Goal: Information Seeking & Learning: Learn about a topic

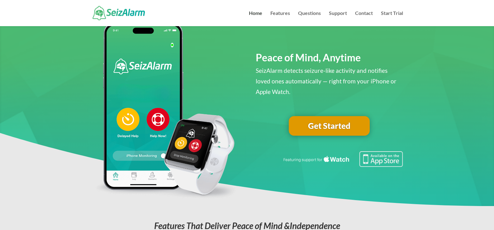
scroll to position [15, 0]
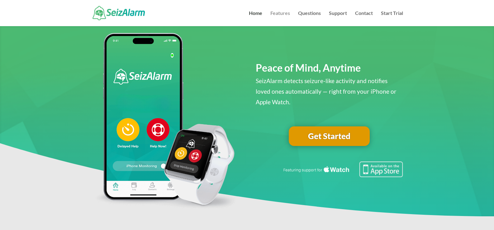
click at [274, 12] on link "Features" at bounding box center [280, 18] width 20 height 15
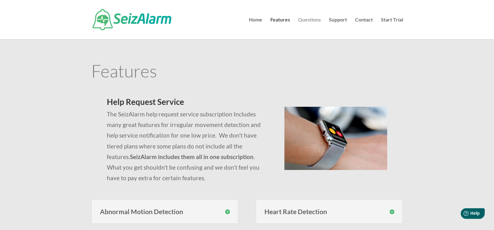
click at [309, 20] on link "Questions" at bounding box center [309, 28] width 23 height 22
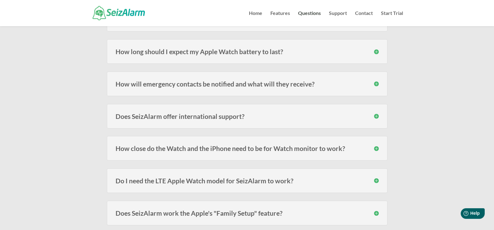
scroll to position [124, 0]
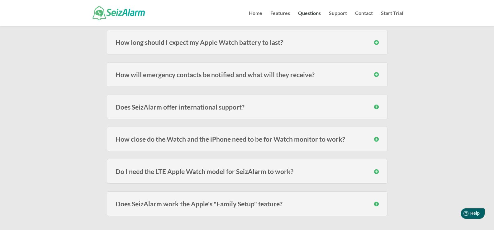
click at [297, 74] on h3 "How will emergency contacts be notified and what will they receive?" at bounding box center [247, 74] width 263 height 7
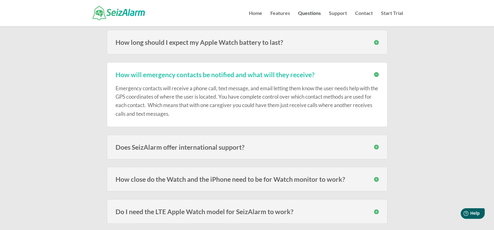
scroll to position [155, 0]
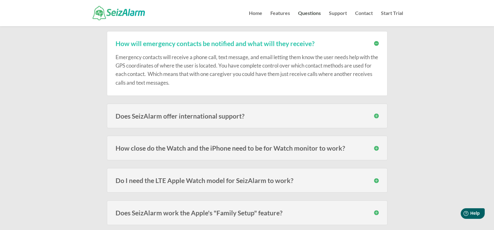
click at [248, 147] on h3 "How close do the Watch and the iPhone need to be for Watch monitor to work?" at bounding box center [247, 148] width 263 height 7
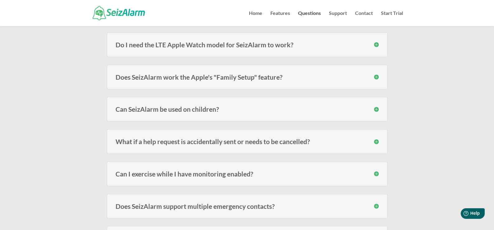
scroll to position [342, 0]
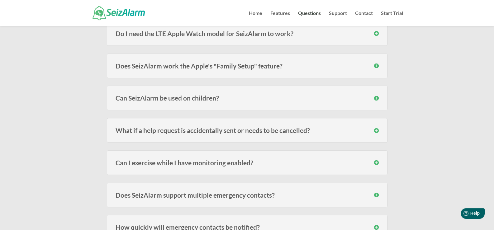
click at [375, 162] on h3 "Can I exercise while I have monitoring enabled?" at bounding box center [247, 162] width 263 height 7
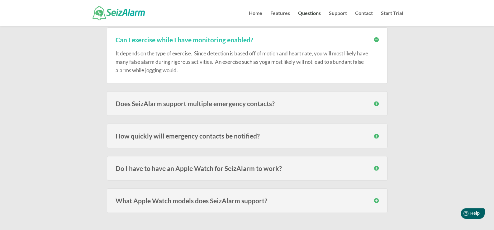
scroll to position [467, 0]
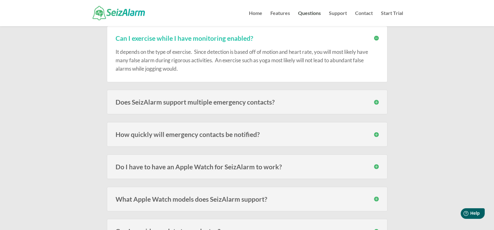
click at [290, 134] on h3 "How quickly will emergency contacts be notified?" at bounding box center [247, 134] width 263 height 7
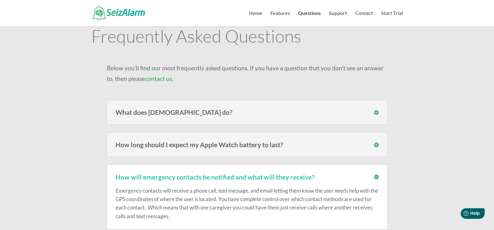
scroll to position [0, 0]
